Goal: Information Seeking & Learning: Understand process/instructions

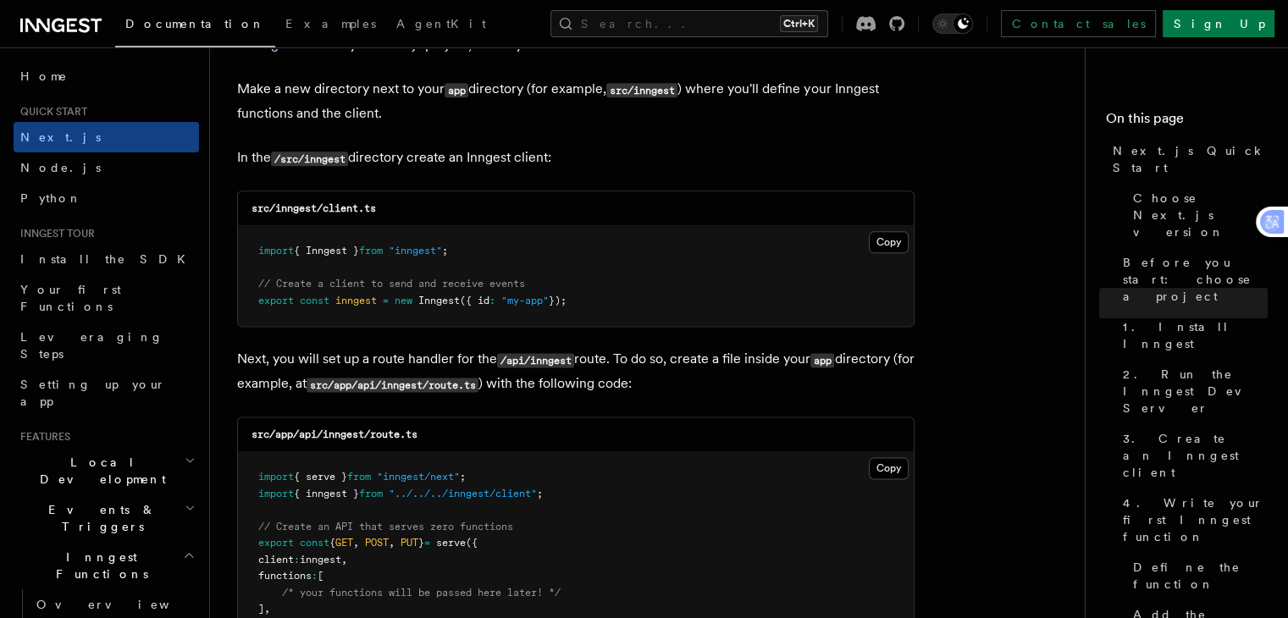
scroll to position [2100, 0]
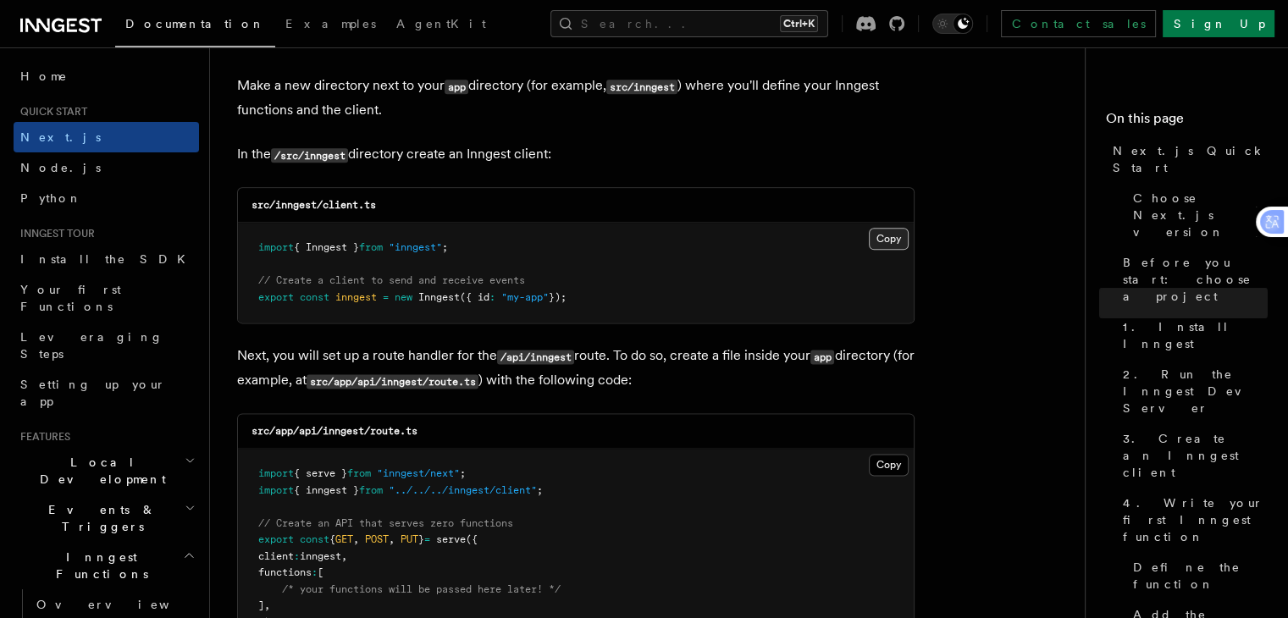
click at [893, 236] on button "Copy Copied" at bounding box center [889, 239] width 40 height 22
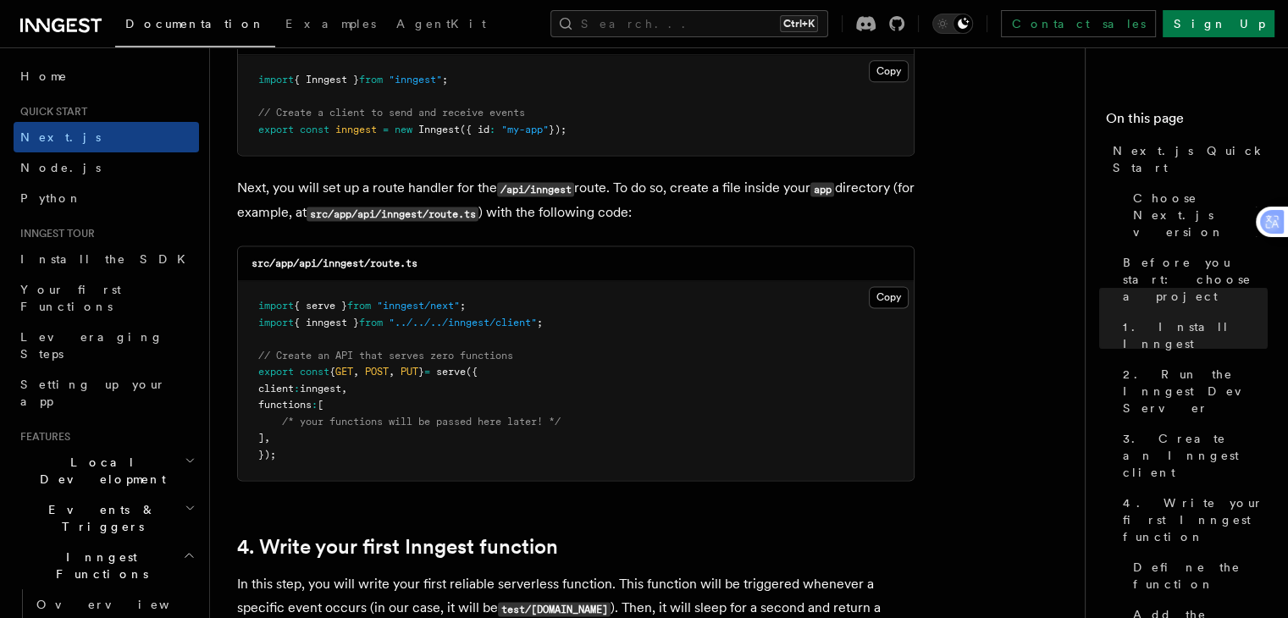
scroll to position [2269, 0]
drag, startPoint x: 421, startPoint y: 263, endPoint x: 251, endPoint y: 265, distance: 170.2
click at [252, 265] on code "src/app/api/inngest/route.ts" at bounding box center [335, 263] width 166 height 12
drag, startPoint x: 251, startPoint y: 265, endPoint x: 421, endPoint y: 265, distance: 170.2
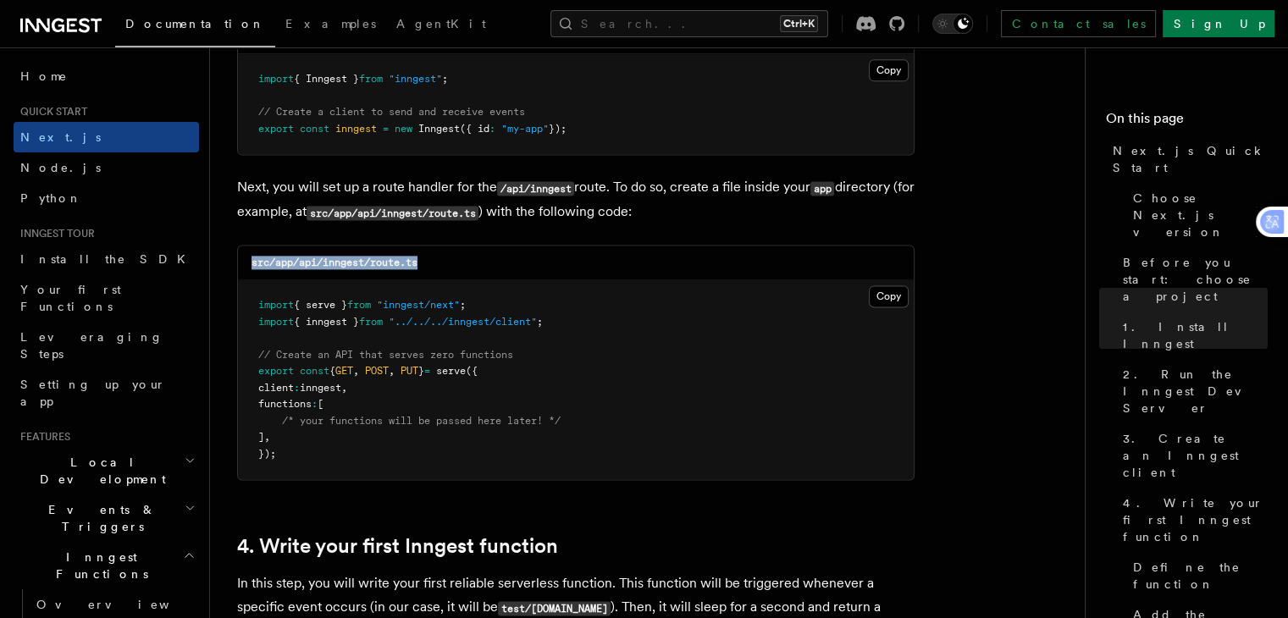
click at [418, 265] on code "src/app/api/inngest/route.ts" at bounding box center [335, 263] width 166 height 12
drag, startPoint x: 420, startPoint y: 263, endPoint x: 251, endPoint y: 263, distance: 169.4
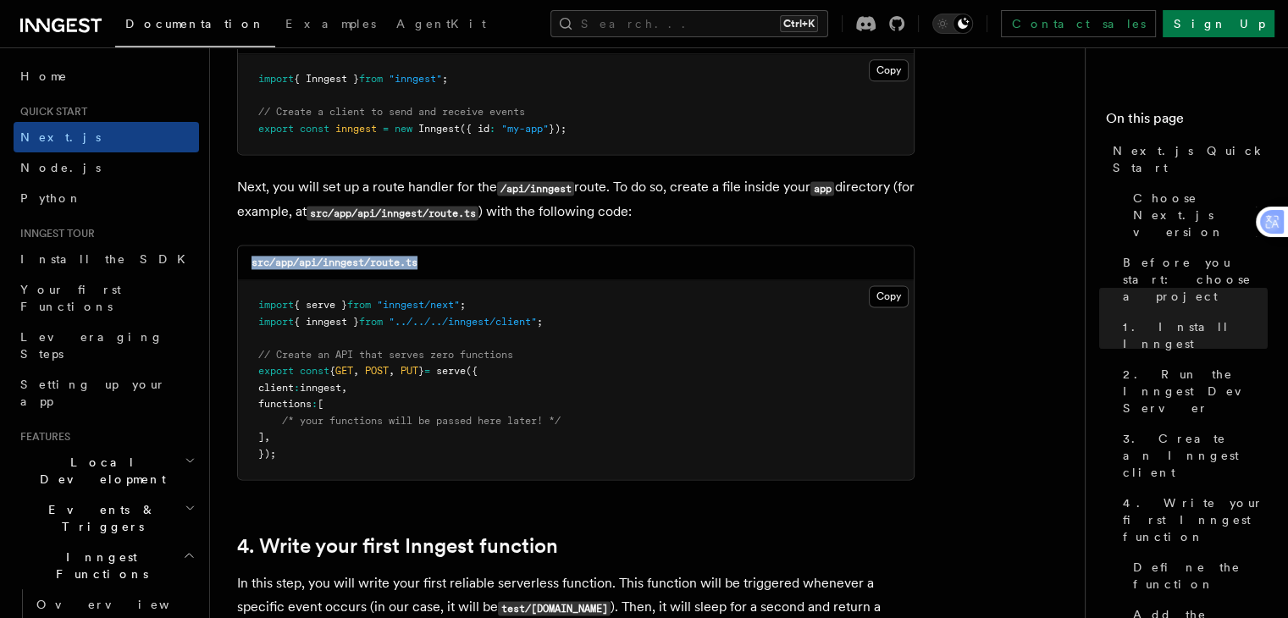
click at [251, 263] on div "src/app/api/inngest/route.ts" at bounding box center [576, 263] width 676 height 35
click at [894, 307] on button "Copy Copied" at bounding box center [889, 296] width 40 height 22
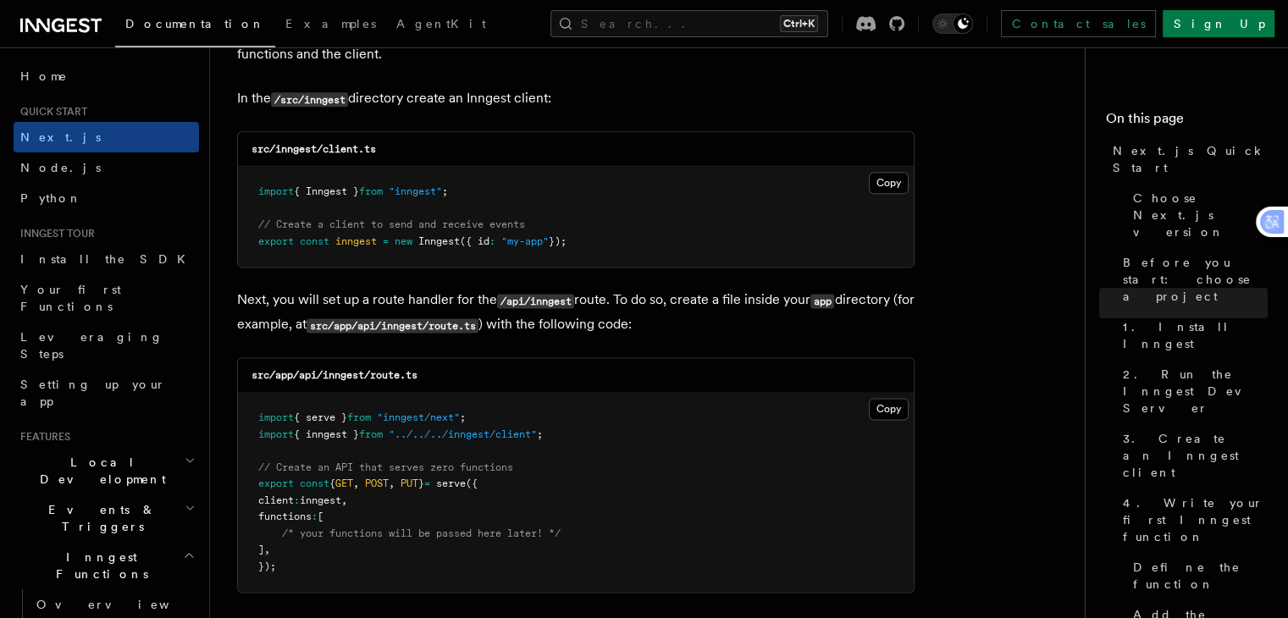
scroll to position [2157, 0]
drag, startPoint x: 553, startPoint y: 99, endPoint x: 351, endPoint y: 95, distance: 201.6
click at [351, 95] on p "In the /src/inngest directory create an Inngest client:" at bounding box center [576, 98] width 678 height 25
click at [571, 197] on pre "import { Inngest } from "inngest" ; // Create a client to send and receive even…" at bounding box center [576, 216] width 676 height 100
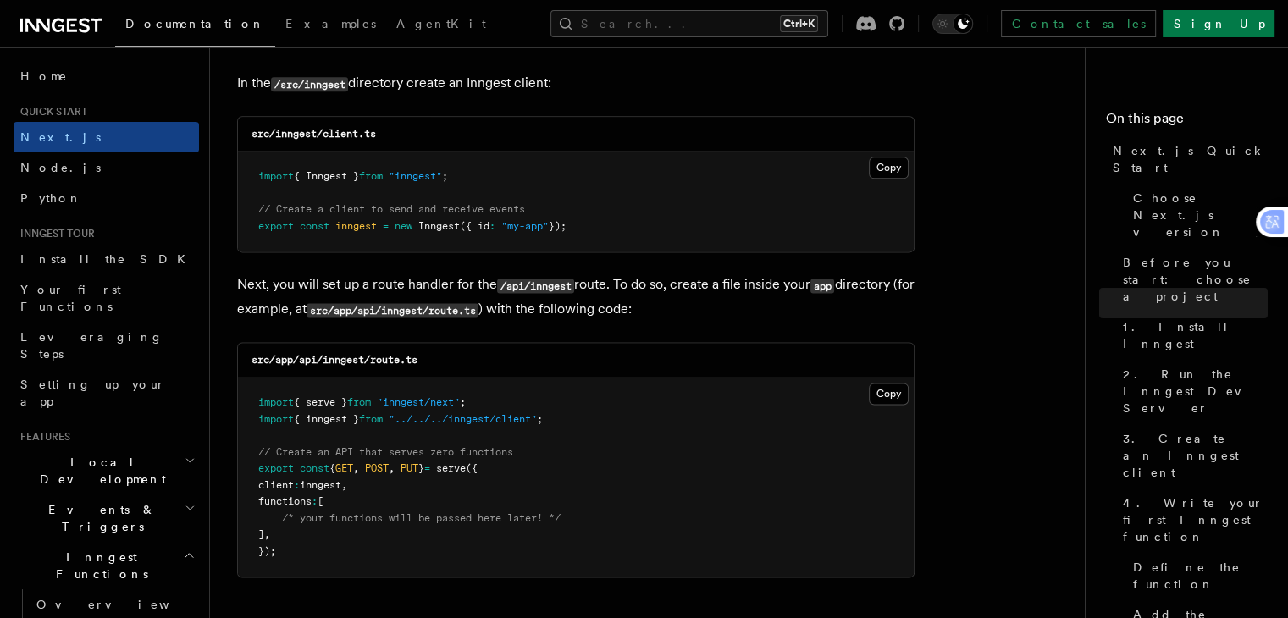
scroll to position [2173, 0]
click at [571, 197] on pre "import { Inngest } from "inngest" ; // Create a client to send and receive even…" at bounding box center [576, 200] width 676 height 100
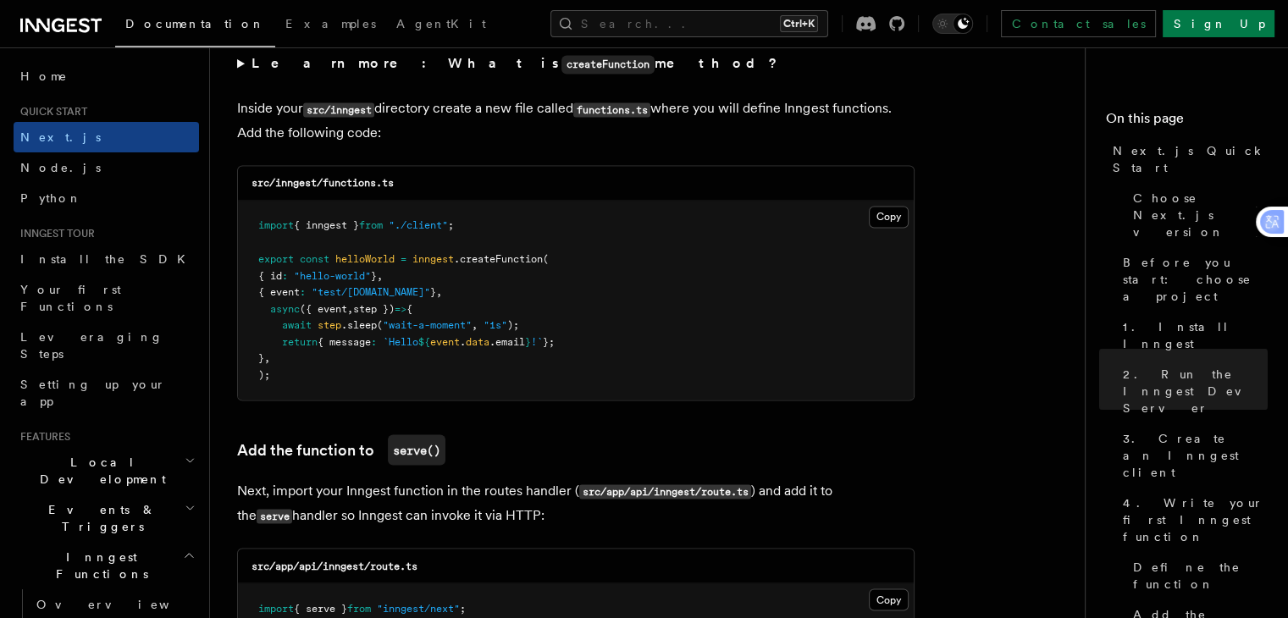
scroll to position [2962, 0]
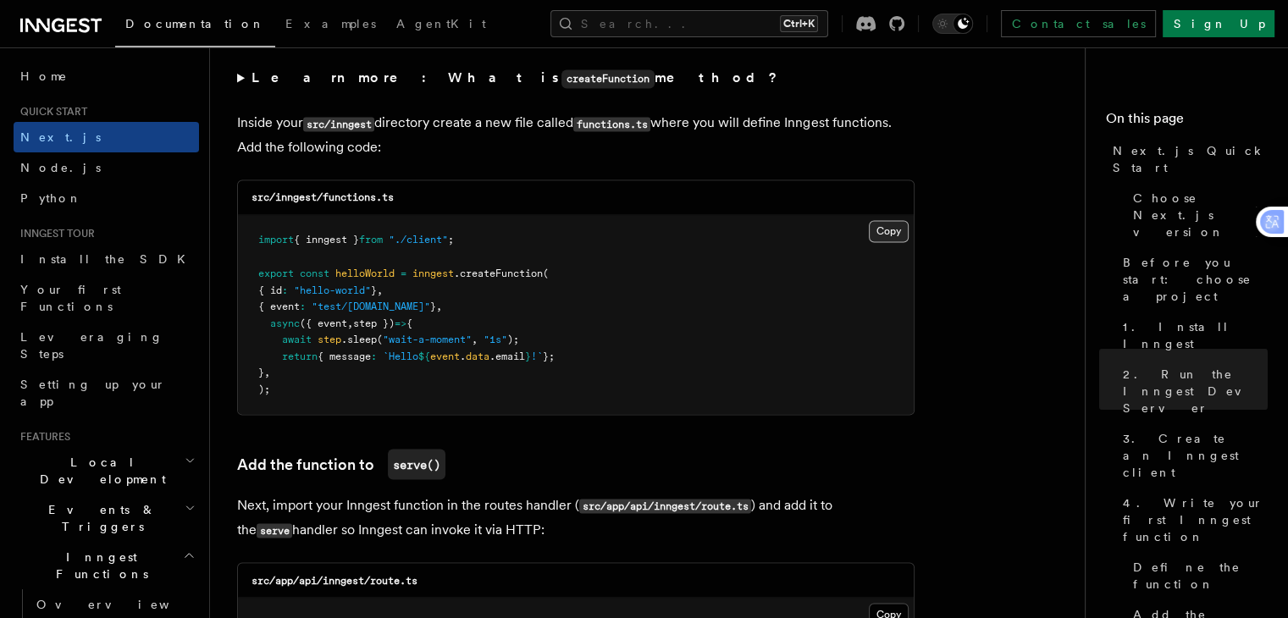
click at [893, 235] on button "Copy Copied" at bounding box center [889, 231] width 40 height 22
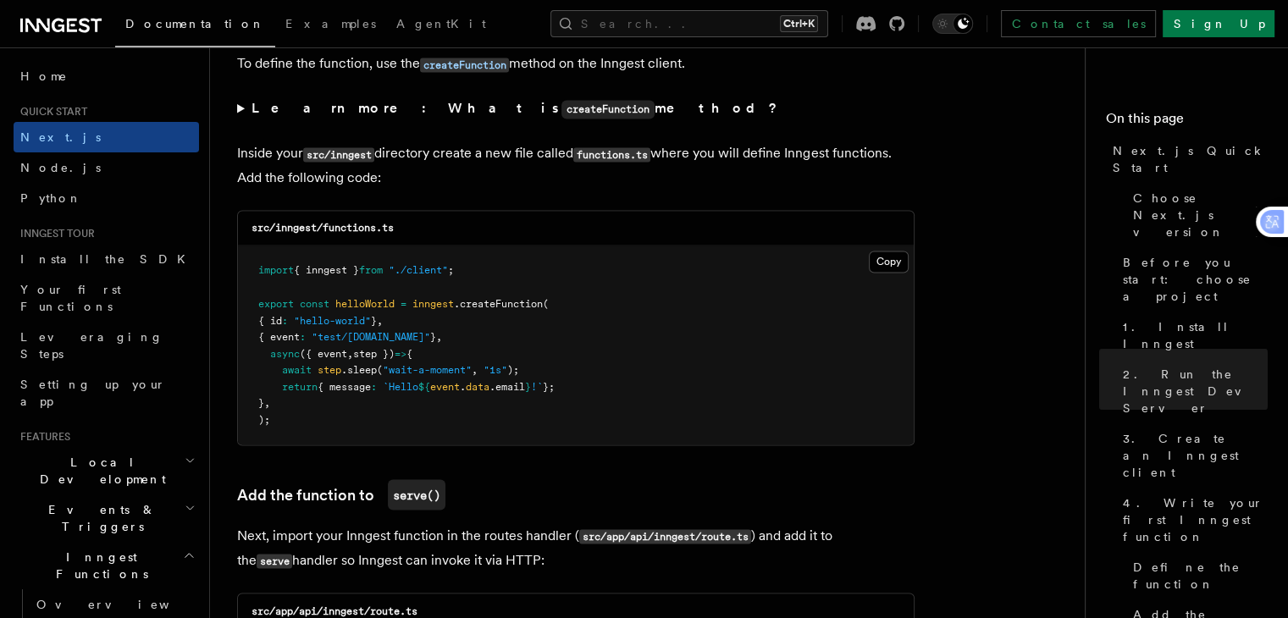
scroll to position [2930, 0]
click at [881, 262] on button "Copy Copied" at bounding box center [889, 263] width 40 height 22
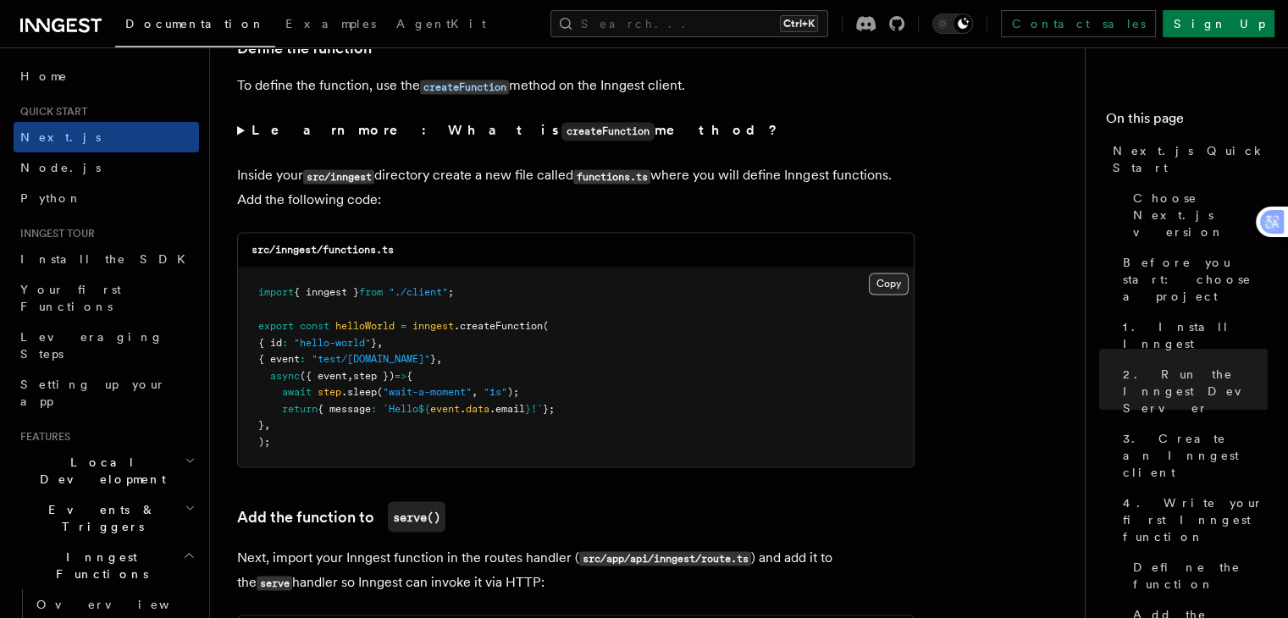
scroll to position [2908, 0]
click at [257, 329] on pre "import { inngest } from "./client" ; export const helloWorld = inngest .createF…" at bounding box center [576, 368] width 676 height 199
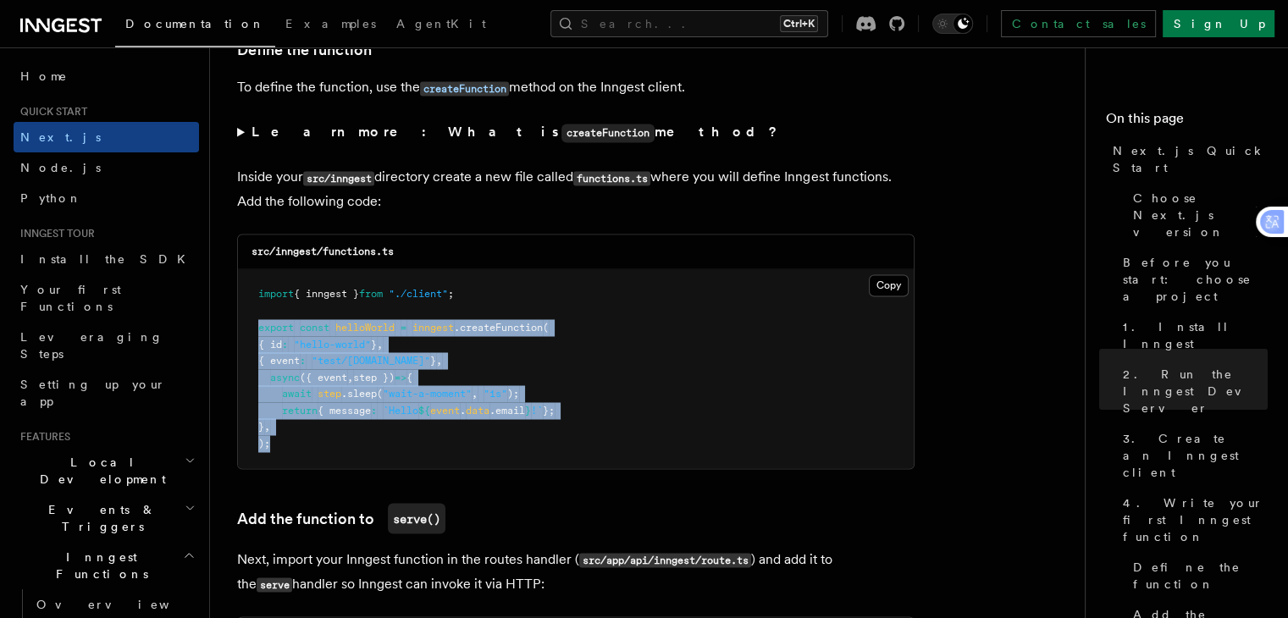
drag, startPoint x: 257, startPoint y: 329, endPoint x: 287, endPoint y: 447, distance: 122.2
click at [287, 447] on pre "import { inngest } from "./client" ; export const helloWorld = inngest .createF…" at bounding box center [576, 368] width 676 height 199
copy code "export const helloWorld = inngest .createFunction ( { id : "hello-world" } , { …"
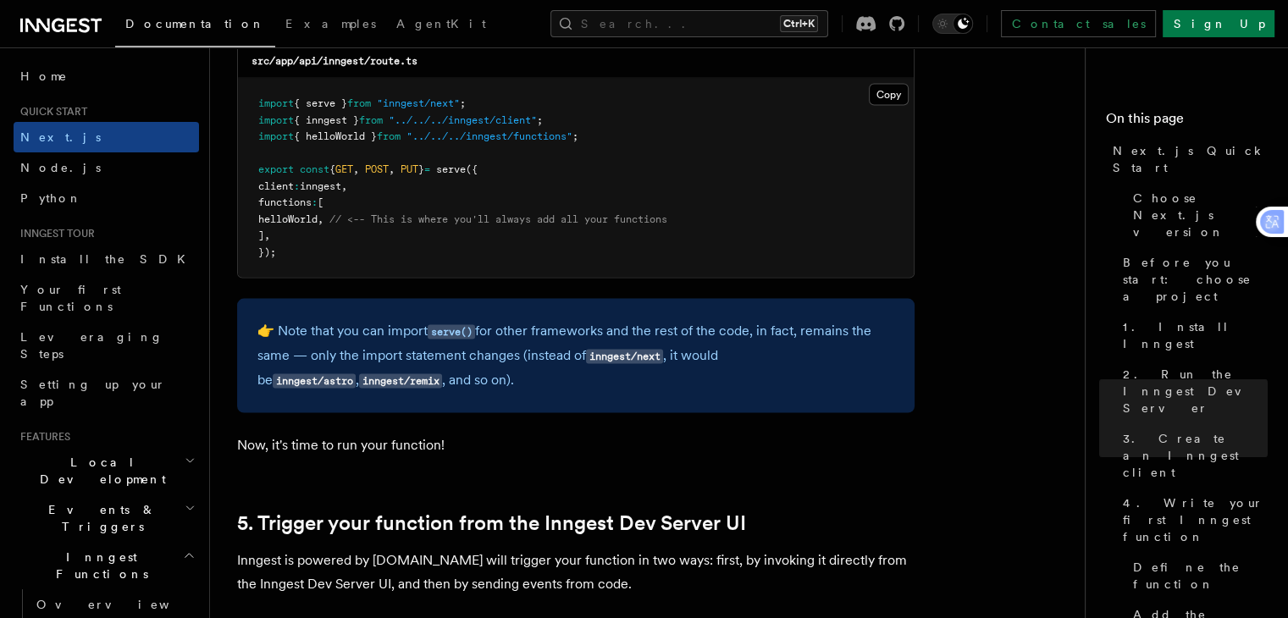
scroll to position [3476, 0]
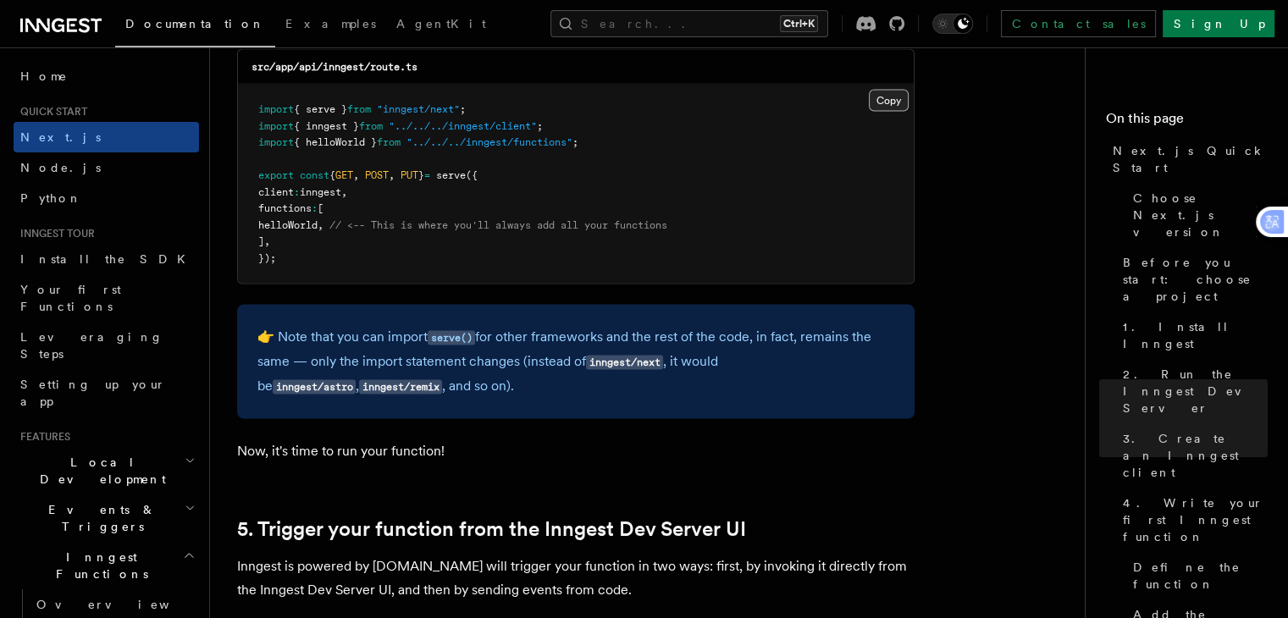
click at [892, 109] on button "Copy Copied" at bounding box center [889, 101] width 40 height 22
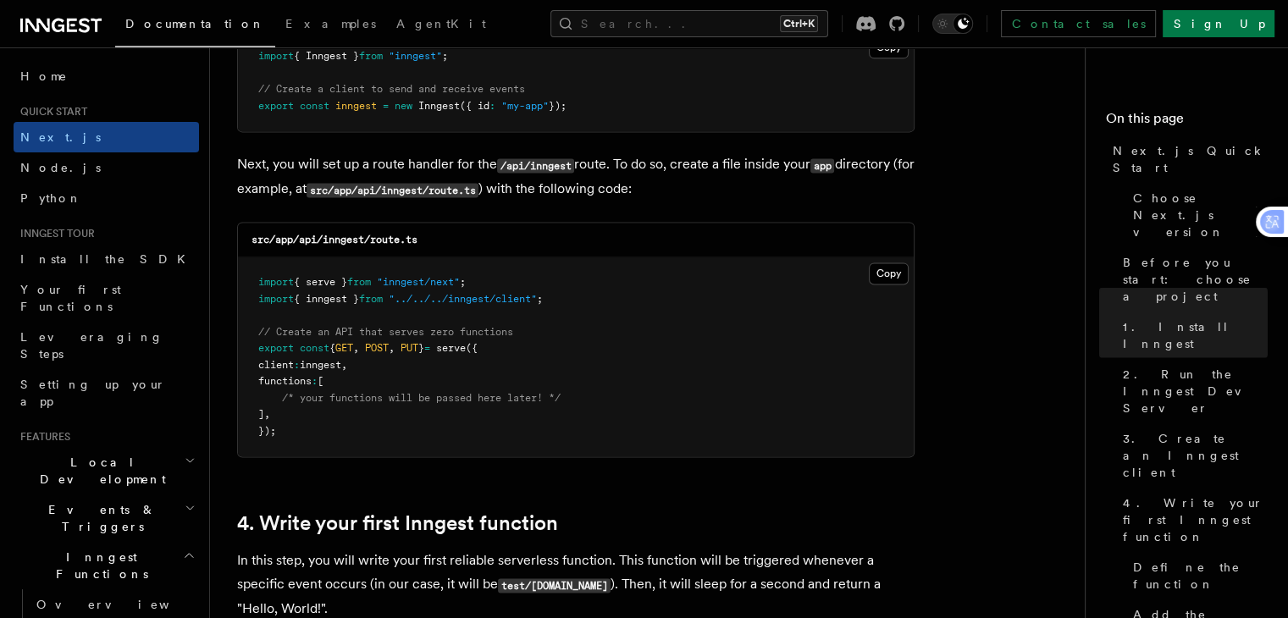
scroll to position [2270, 0]
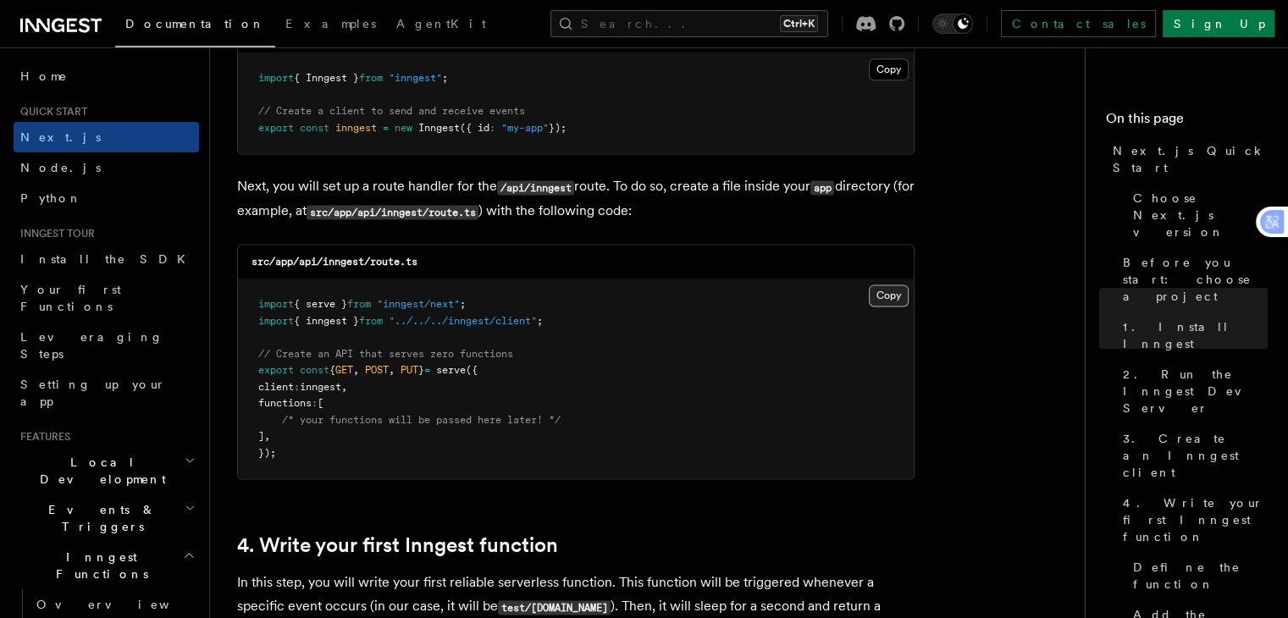
click at [881, 302] on button "Copy Copied" at bounding box center [889, 296] width 40 height 22
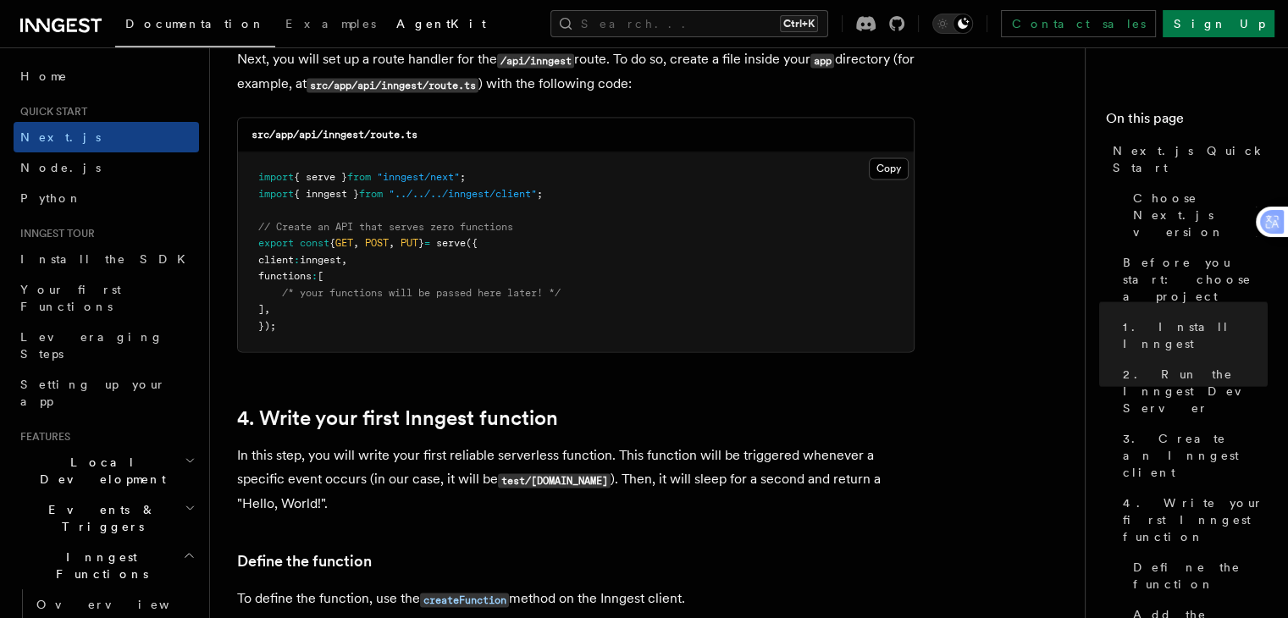
scroll to position [2378, 0]
